Goal: Task Accomplishment & Management: Manage account settings

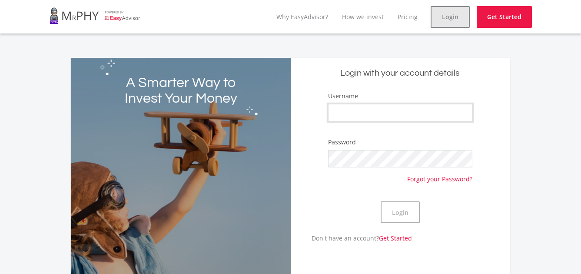
type input "RiaanBezy"
click at [440, 20] on link "Login" at bounding box center [450, 17] width 39 height 22
click at [404, 211] on button "Login" at bounding box center [400, 212] width 39 height 22
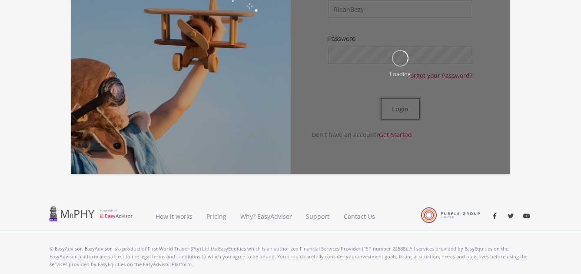
scroll to position [130, 0]
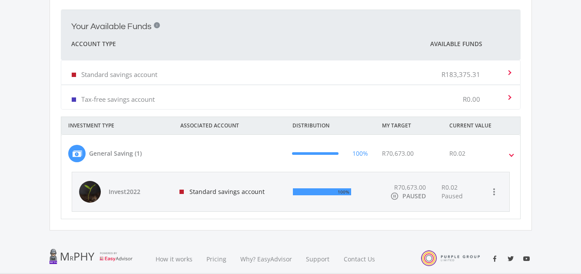
scroll to position [261, 0]
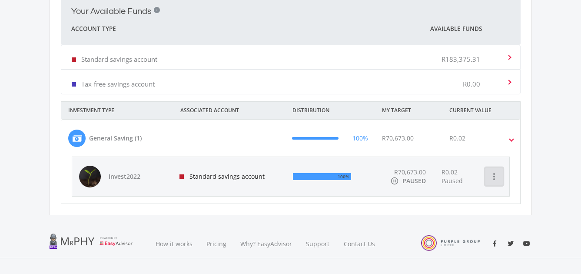
click at [496, 177] on icon "more_vert" at bounding box center [494, 176] width 10 height 10
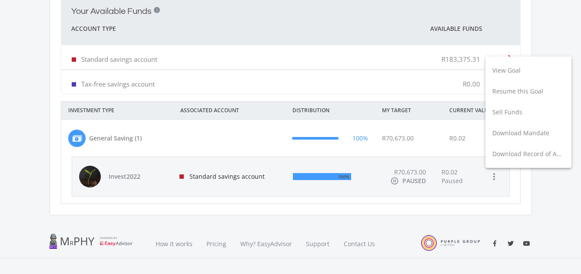
click at [117, 179] on div at bounding box center [290, 137] width 581 height 274
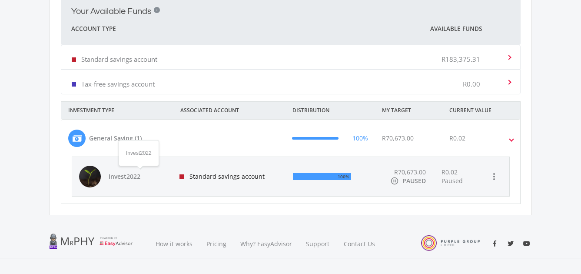
click at [123, 178] on span "Invest2022" at bounding box center [139, 176] width 61 height 9
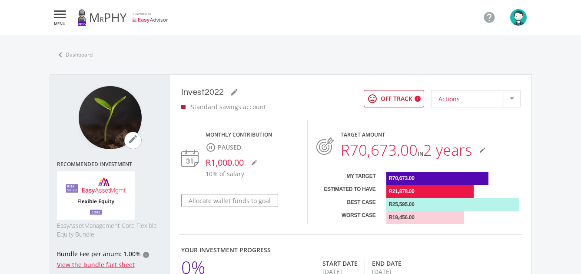
click at [516, 100] on div at bounding box center [512, 98] width 17 height 17
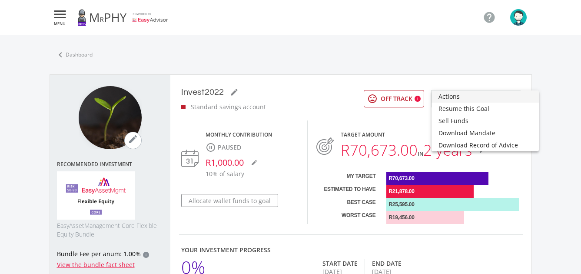
click at [503, 73] on div at bounding box center [290, 137] width 581 height 274
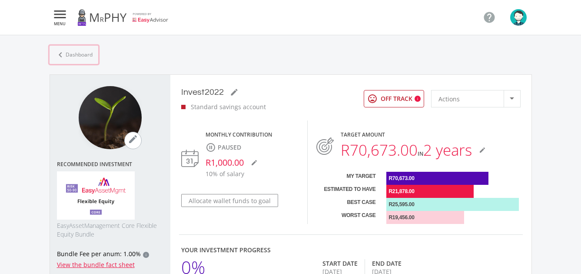
click at [79, 55] on link "chevron_left Dashboard" at bounding box center [74, 55] width 49 height 18
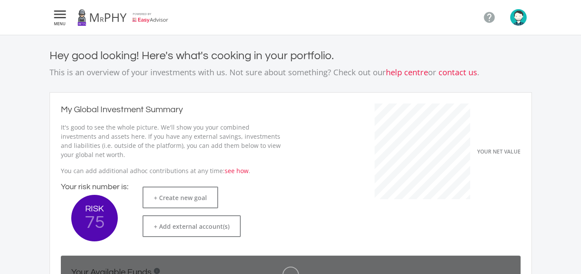
scroll to position [138, 239]
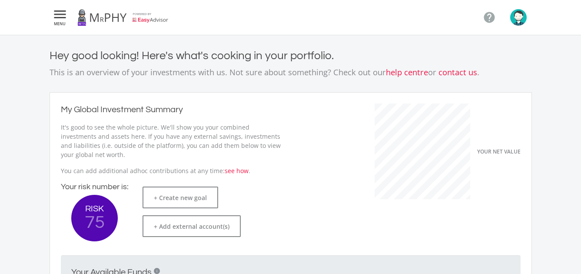
click at [57, 15] on icon "" at bounding box center [60, 14] width 16 height 10
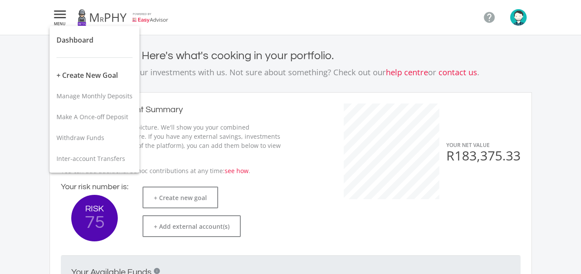
click at [522, 21] on div at bounding box center [290, 137] width 581 height 274
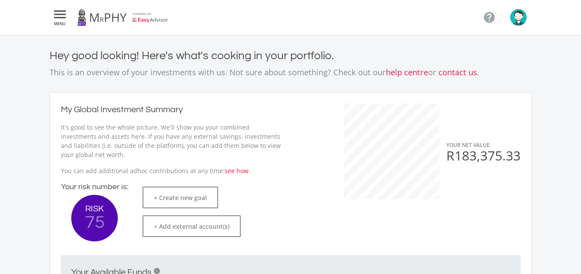
click at [517, 20] on img "button" at bounding box center [519, 17] width 17 height 17
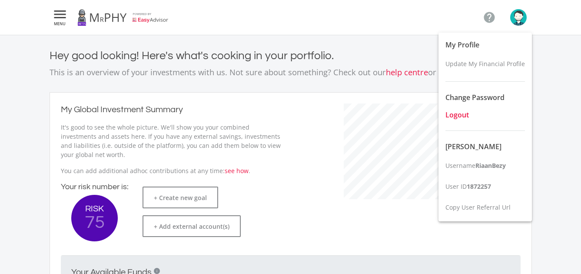
click at [464, 112] on span "Logout" at bounding box center [457, 115] width 23 height 10
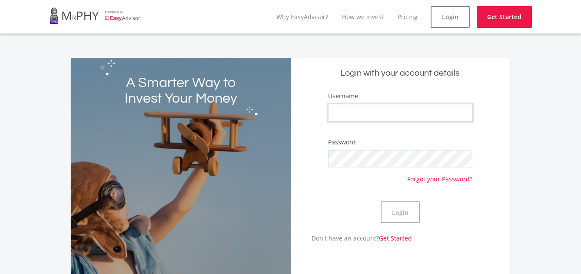
type input "RiaanBezy"
